Goal: Information Seeking & Learning: Learn about a topic

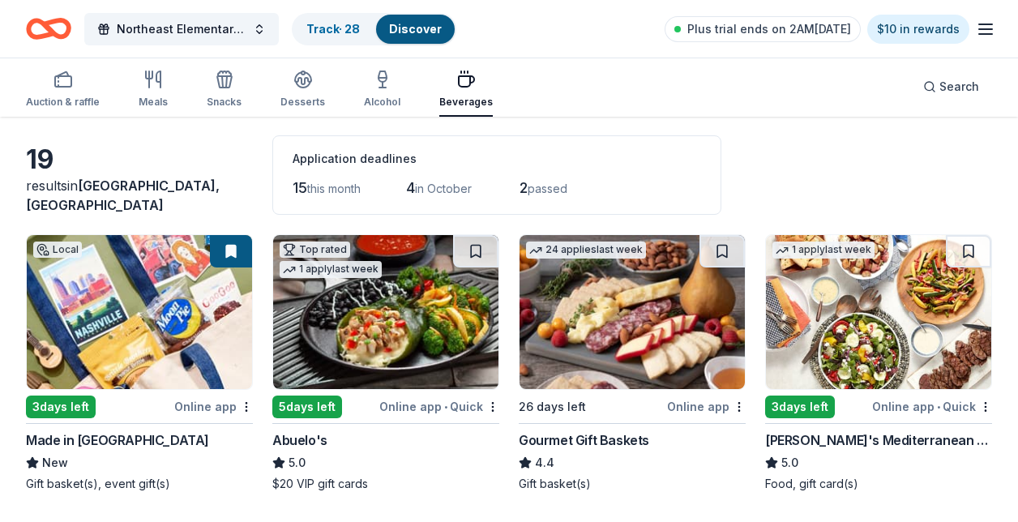
scroll to position [49, 0]
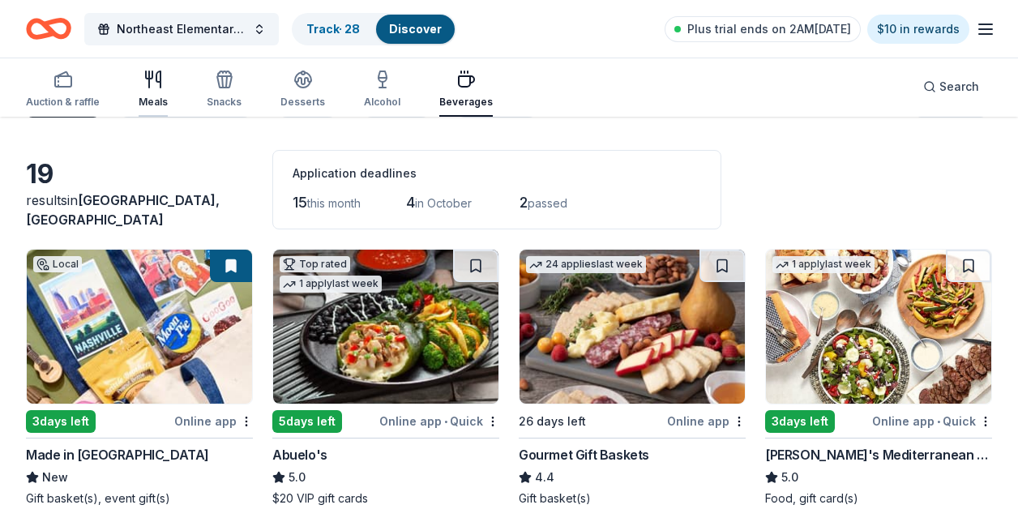
click at [147, 92] on div "Meals" at bounding box center [153, 89] width 29 height 39
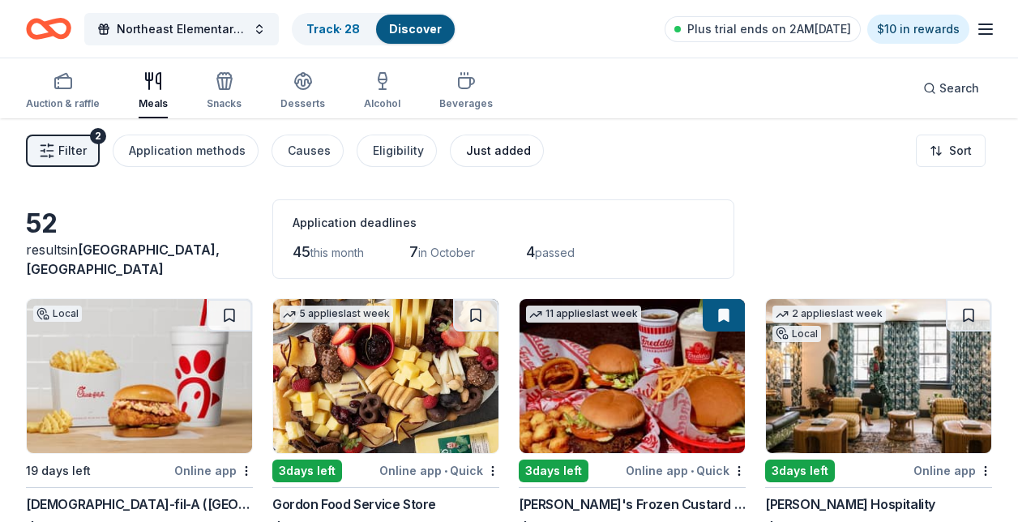
click at [482, 152] on div "Just added" at bounding box center [498, 150] width 65 height 19
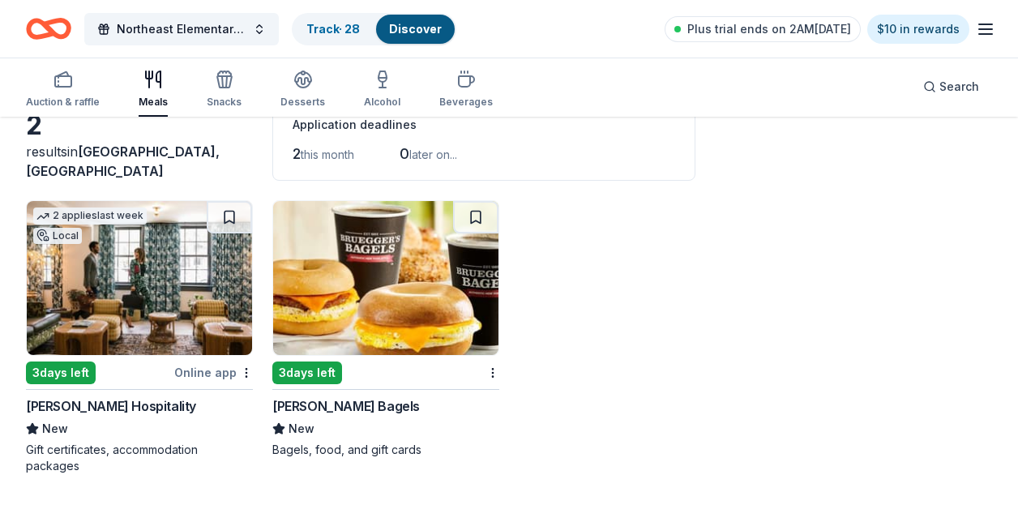
scroll to position [96, 0]
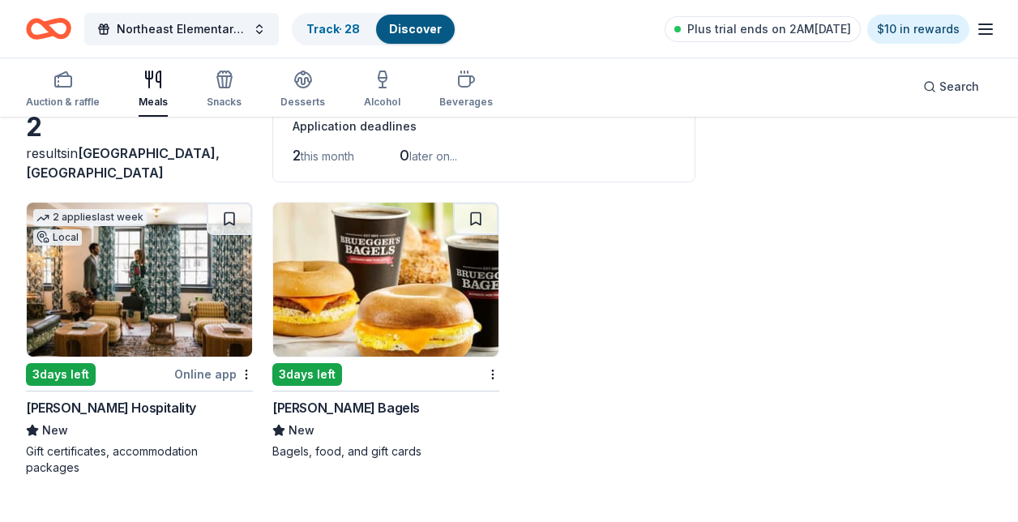
click at [104, 318] on img at bounding box center [139, 280] width 225 height 154
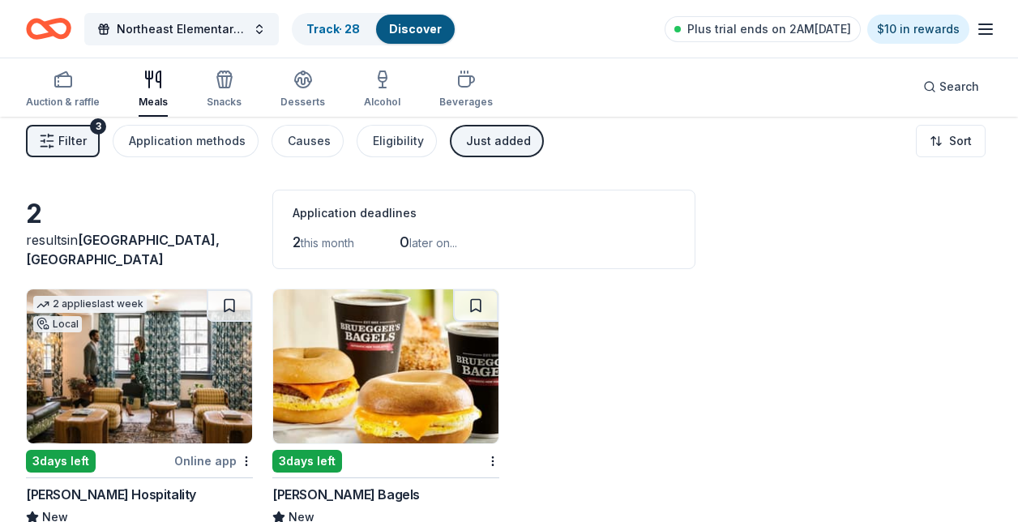
scroll to position [0, 0]
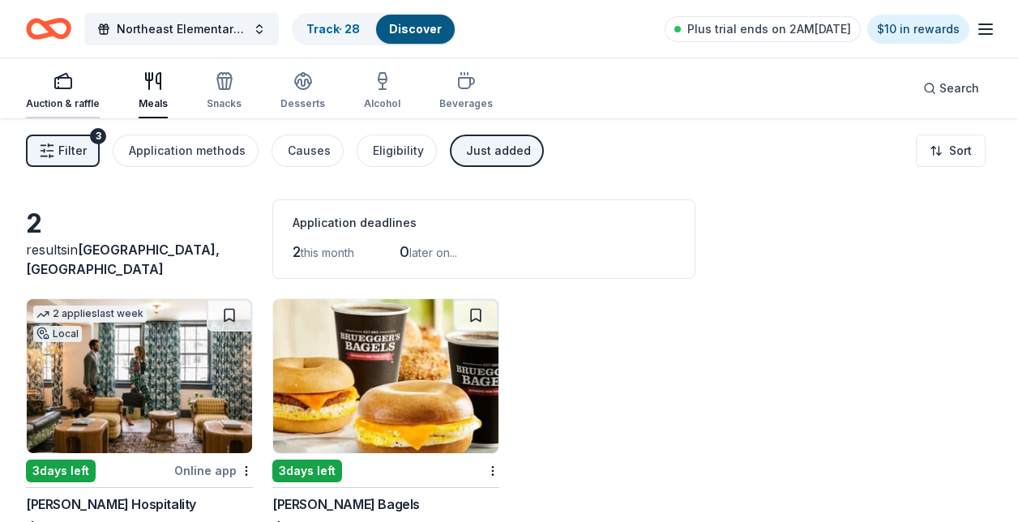
click at [64, 101] on div "Auction & raffle" at bounding box center [63, 103] width 74 height 13
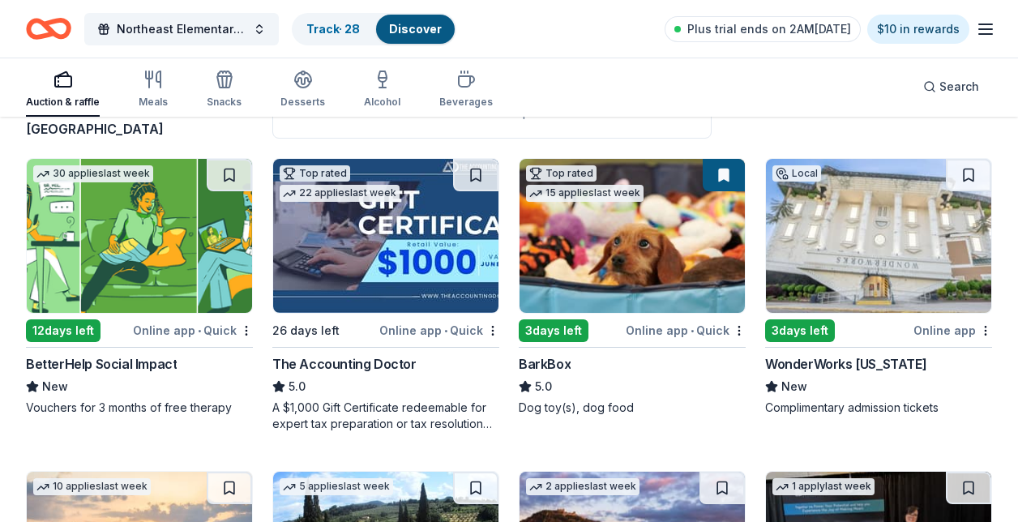
scroll to position [139, 0]
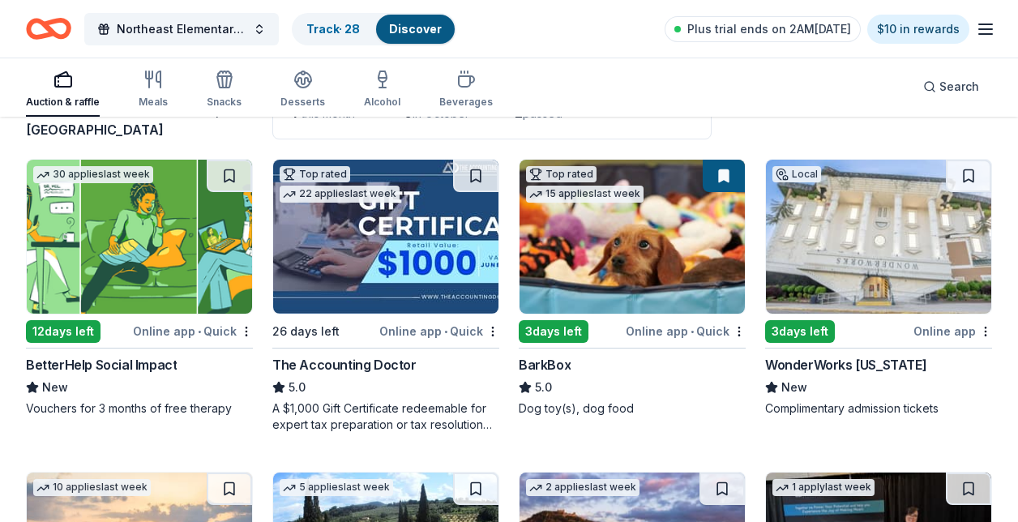
click at [588, 230] on img at bounding box center [632, 237] width 225 height 154
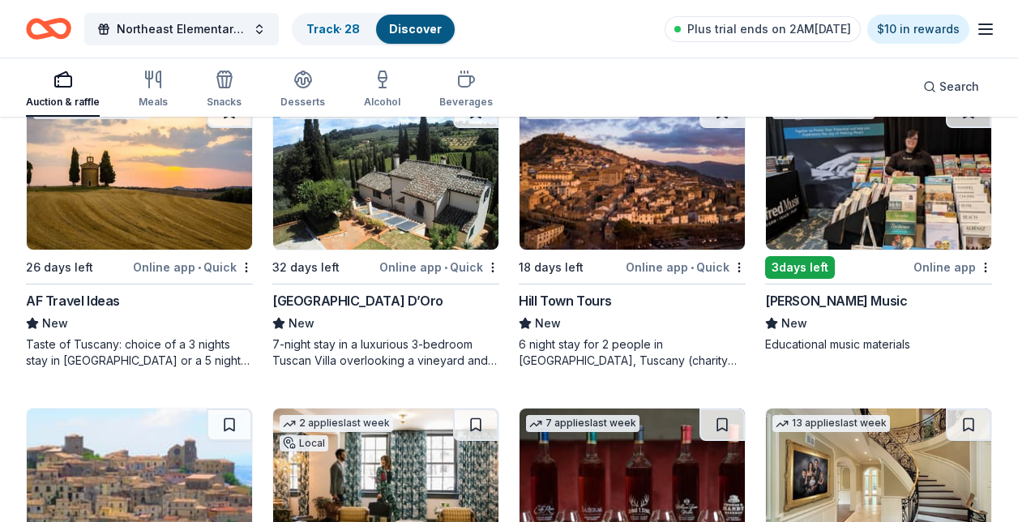
scroll to position [523, 0]
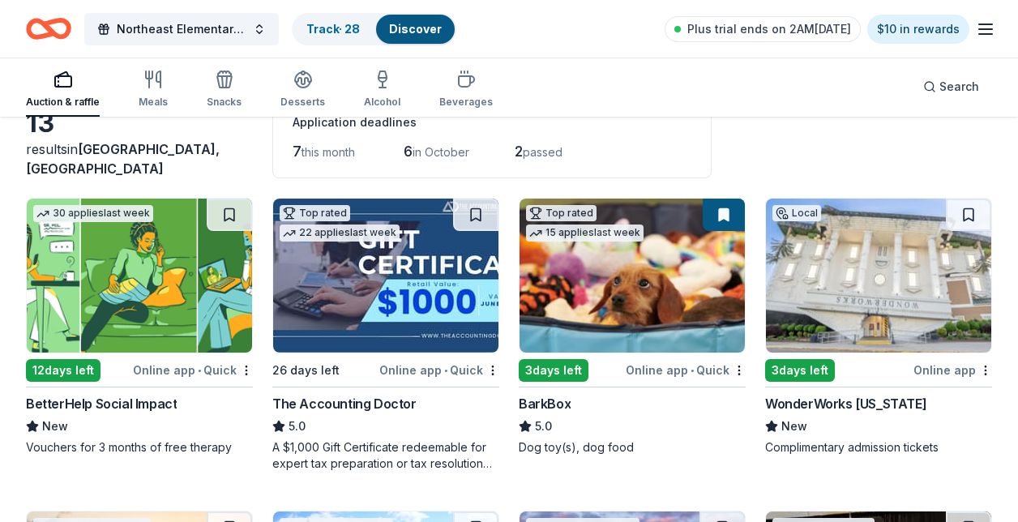
scroll to position [58, 0]
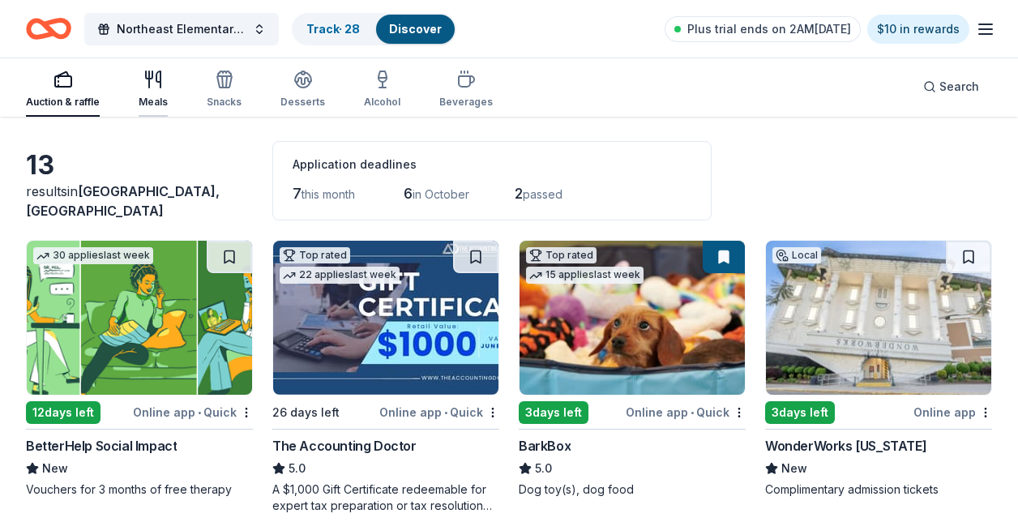
click at [161, 88] on icon "button" at bounding box center [153, 79] width 19 height 19
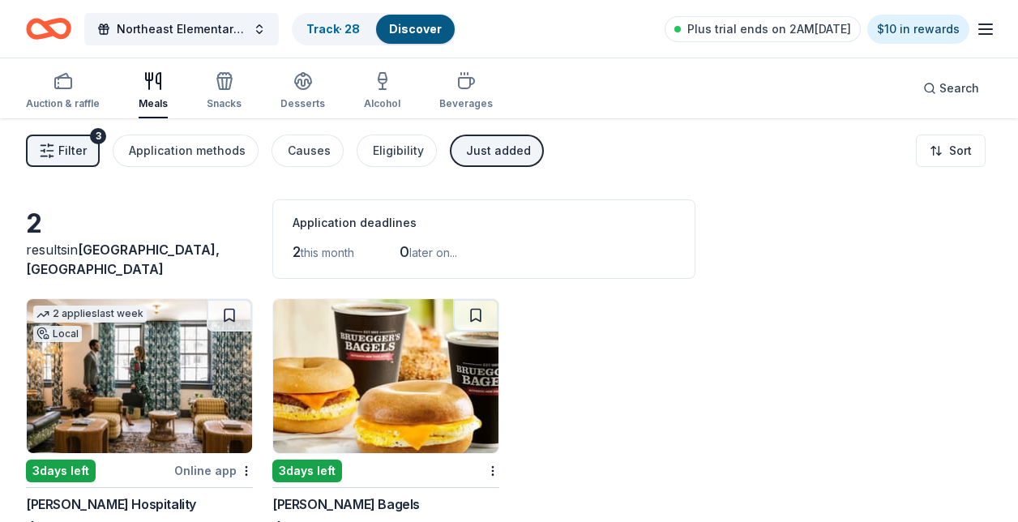
click at [51, 138] on button "Filter 3" at bounding box center [63, 151] width 74 height 32
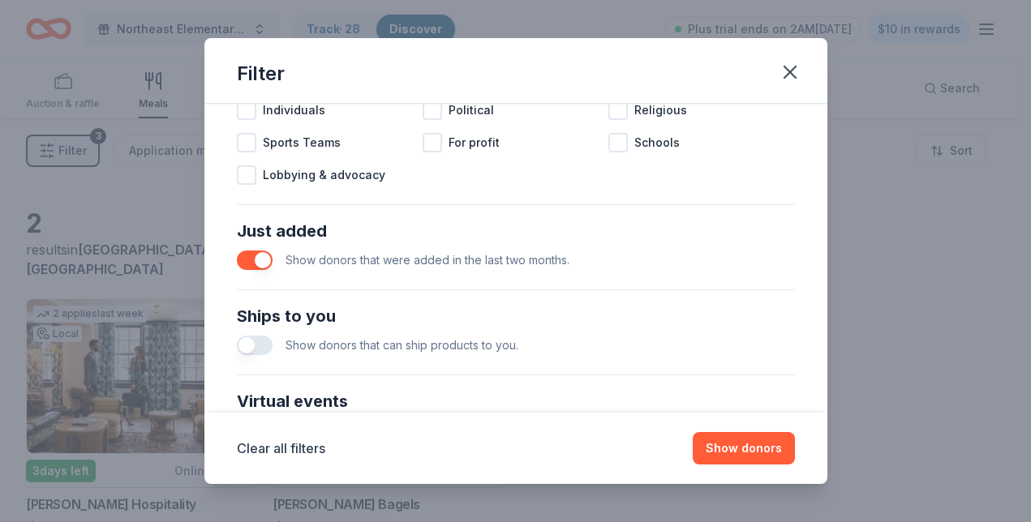
scroll to position [545, 0]
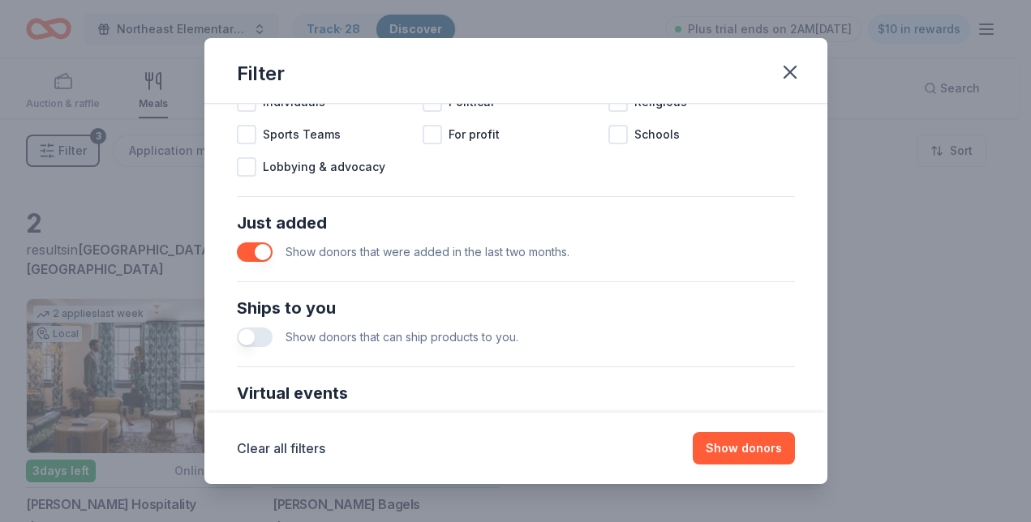
click at [268, 246] on button "button" at bounding box center [255, 251] width 36 height 19
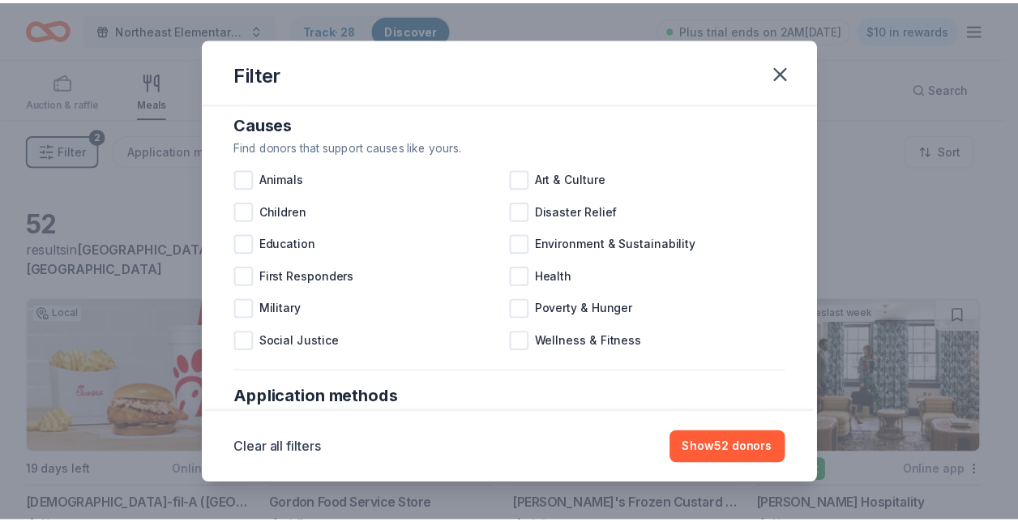
scroll to position [18, 0]
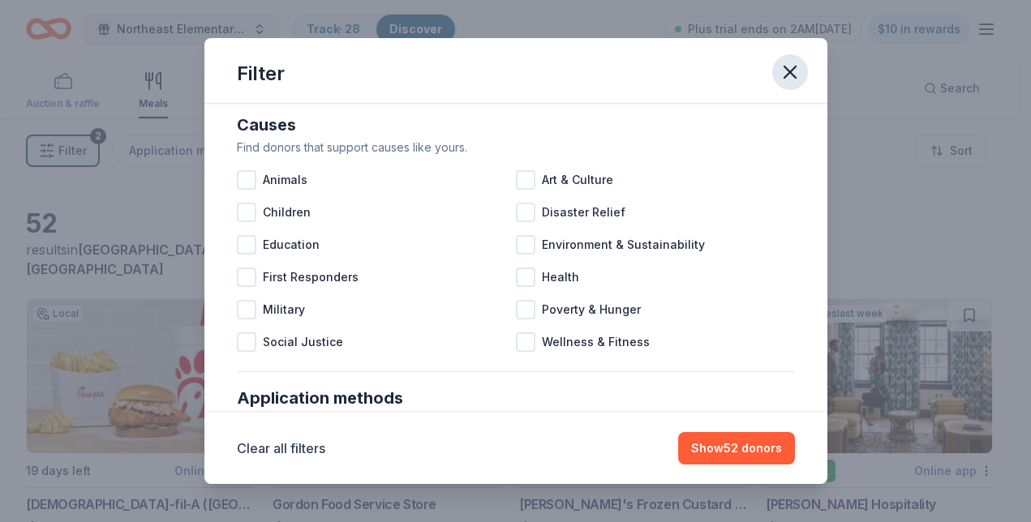
click at [795, 70] on icon "button" at bounding box center [789, 72] width 23 height 23
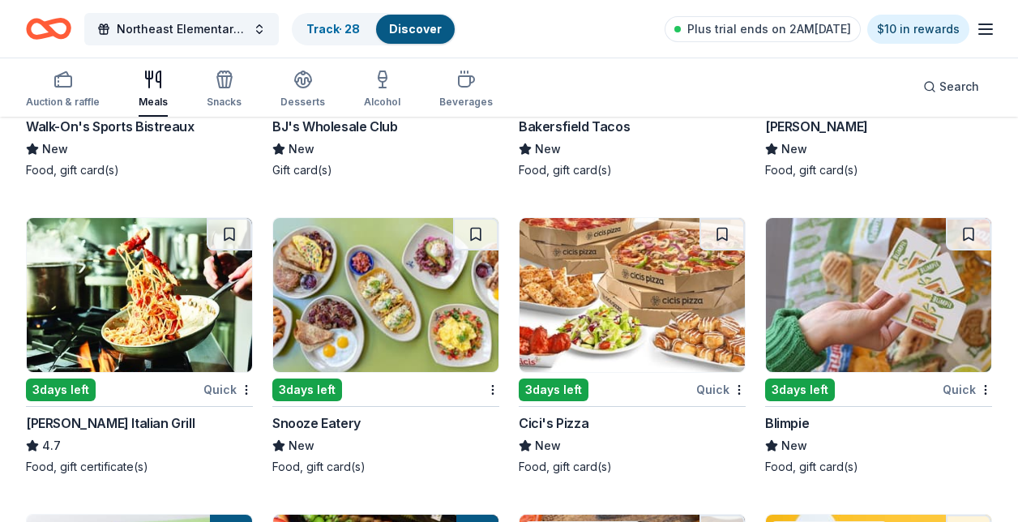
scroll to position [3098, 0]
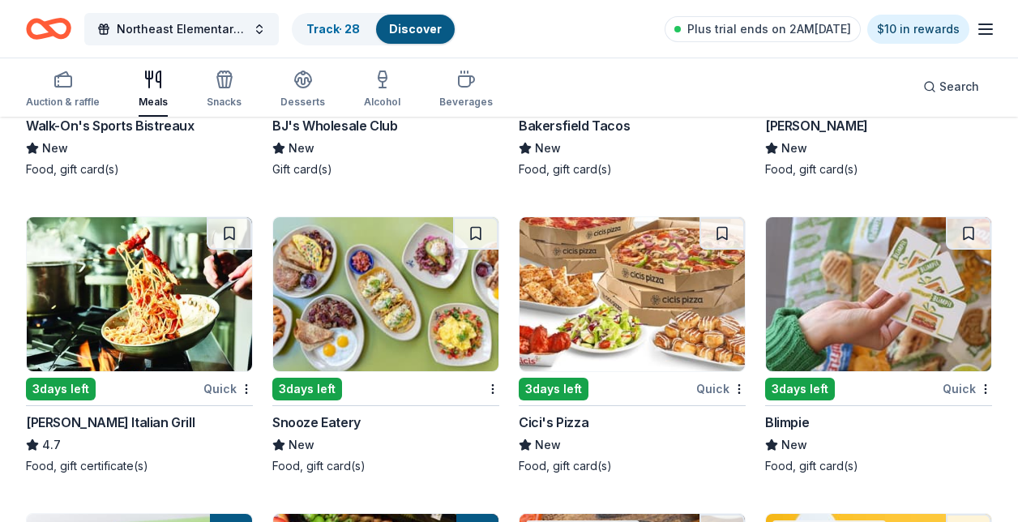
click at [152, 328] on img at bounding box center [139, 294] width 225 height 154
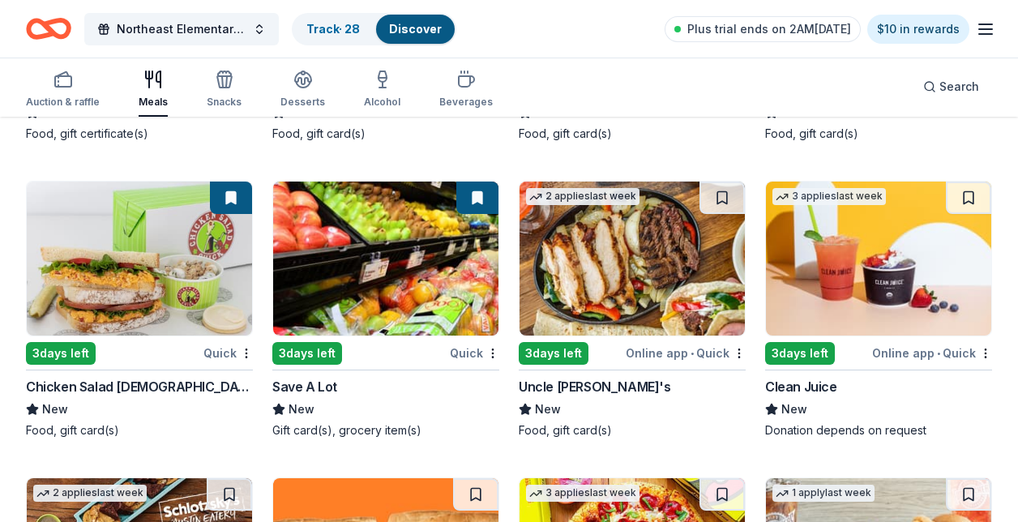
scroll to position [3431, 0]
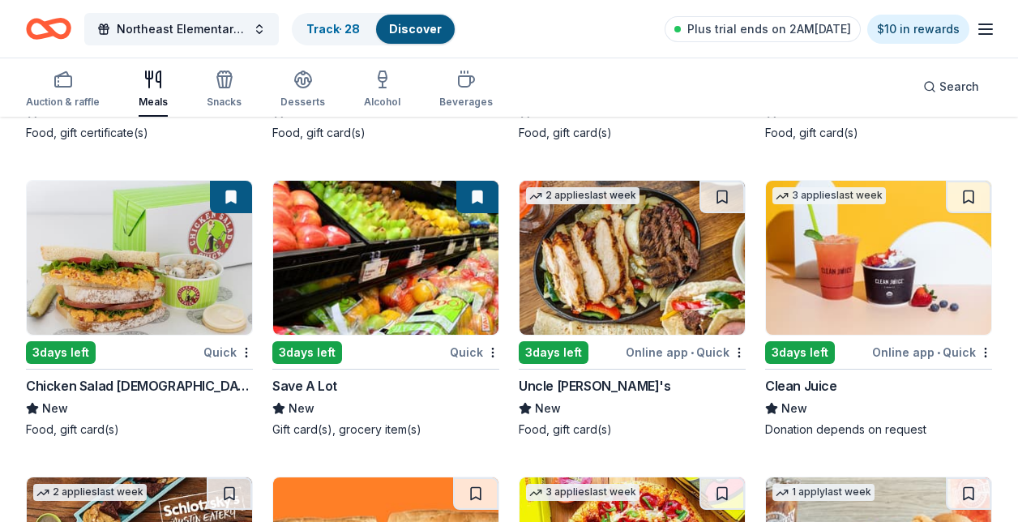
click at [274, 92] on div "Auction & raffle Meals Snacks Desserts Alcohol Beverages" at bounding box center [259, 90] width 467 height 54
click at [296, 87] on icon "button" at bounding box center [303, 85] width 15 height 6
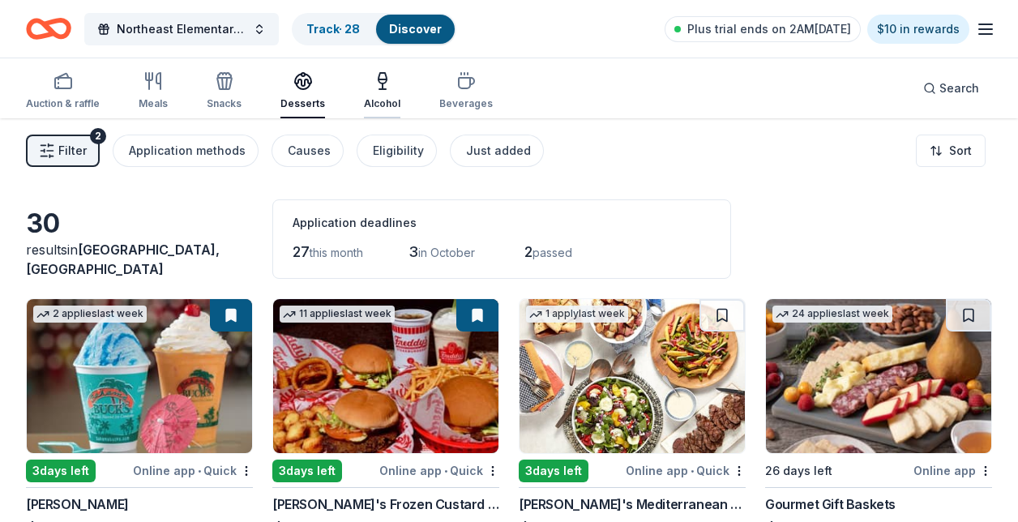
click at [374, 84] on icon "button" at bounding box center [382, 80] width 19 height 19
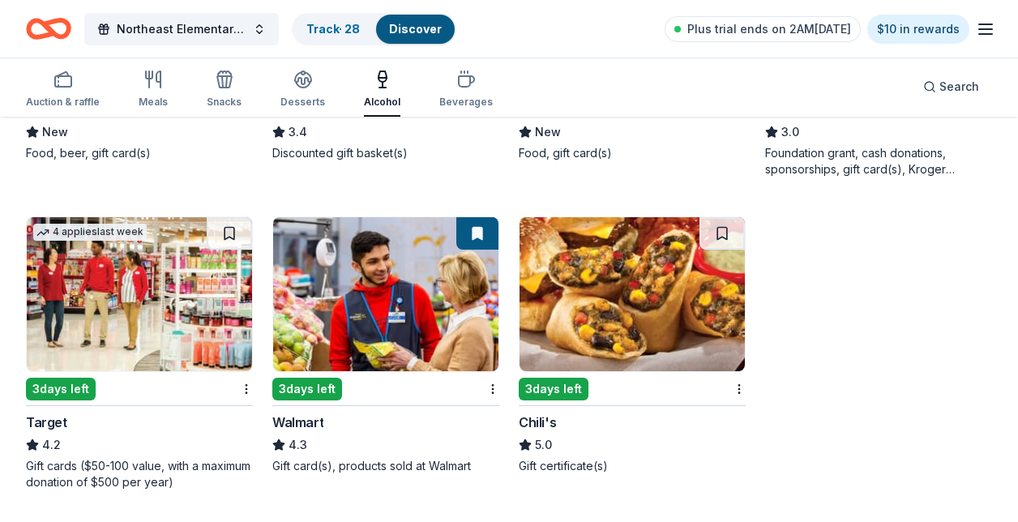
scroll to position [709, 0]
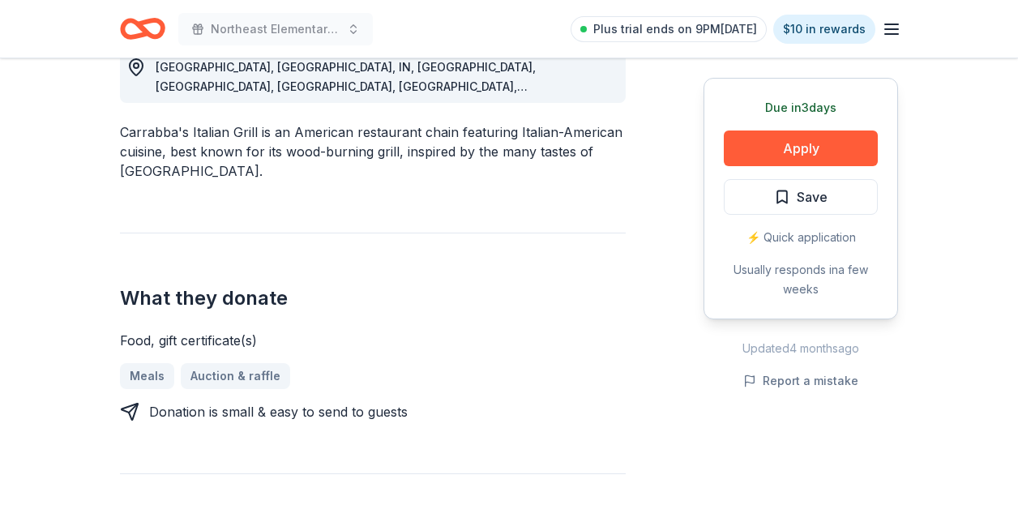
scroll to position [501, 0]
